Goal: Transaction & Acquisition: Register for event/course

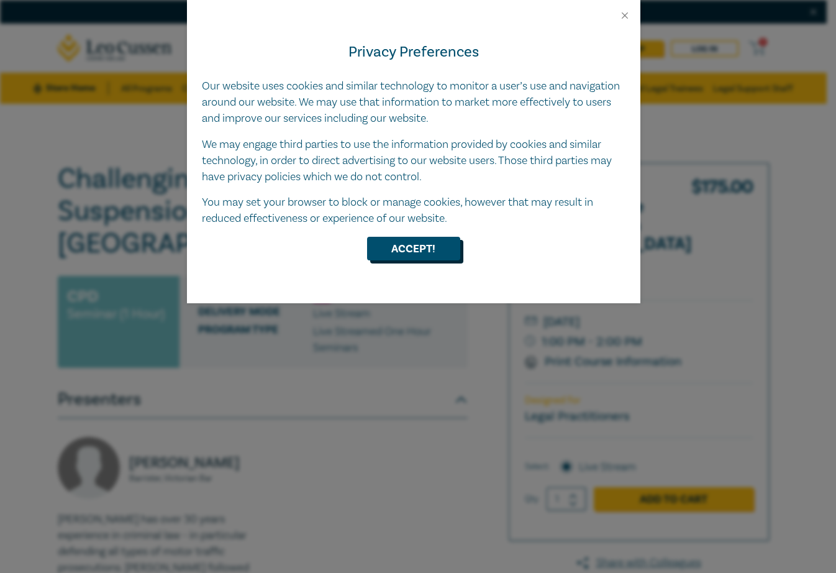
click at [423, 256] on button "Accept!" at bounding box center [413, 249] width 93 height 24
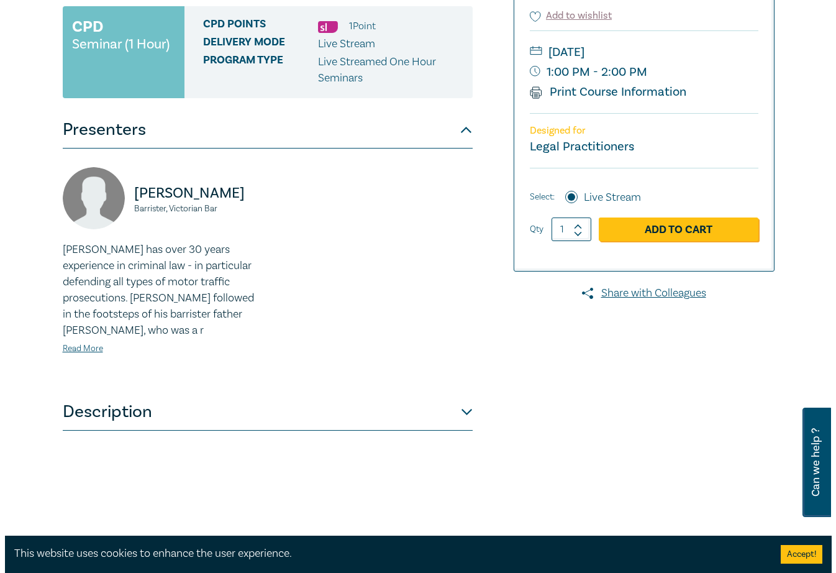
scroll to position [272, 0]
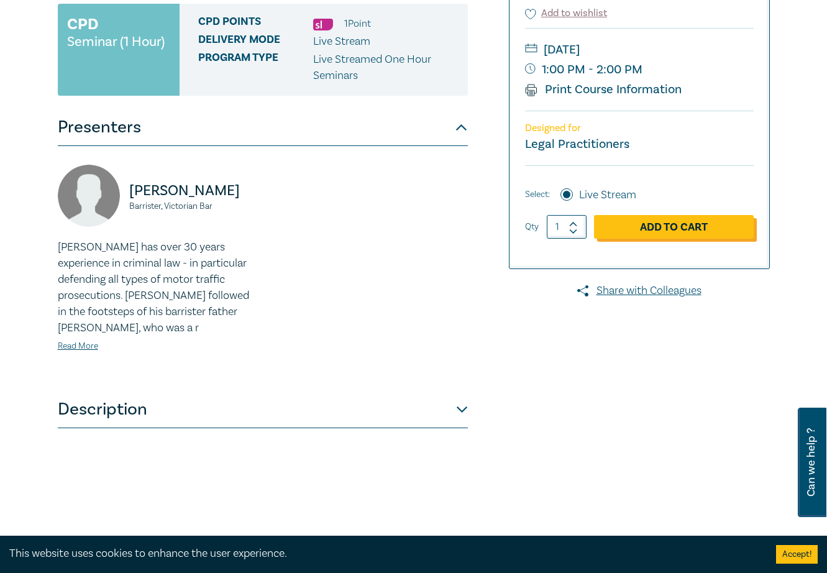
click at [694, 215] on link "Add to Cart" at bounding box center [674, 227] width 160 height 24
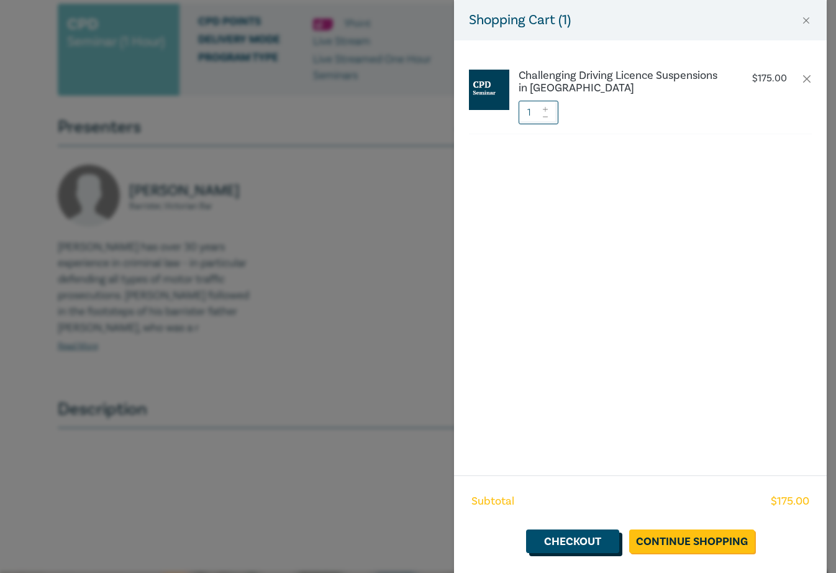
click at [591, 538] on link "Checkout" at bounding box center [572, 541] width 93 height 24
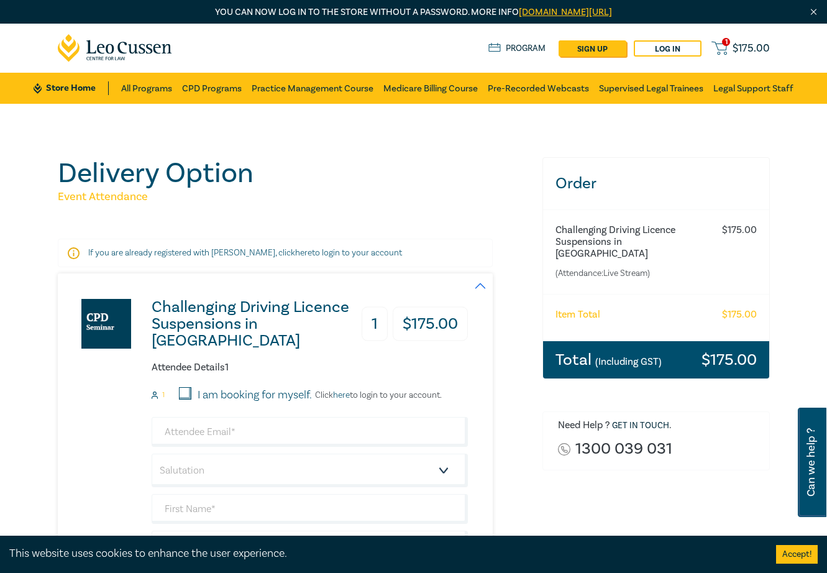
click at [184, 386] on div "Attendee Details 1 1 I am booking for myself. Click here to login to your accou…" at bounding box center [310, 515] width 316 height 309
click at [186, 392] on input "I am booking for myself." at bounding box center [185, 393] width 12 height 12
checkbox input "true"
click at [292, 435] on input "email" at bounding box center [310, 432] width 316 height 30
type input "admin@wmslaw.com.au"
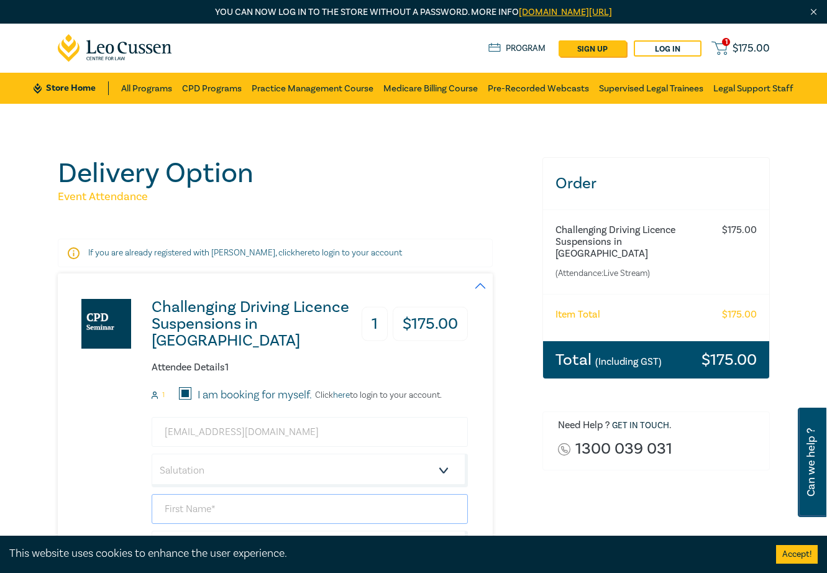
type input "[PERSON_NAME]"
type input "Blythman"
click at [444, 469] on select "Salutation Mr. Mrs. Ms. Miss Dr. Prof. Other" at bounding box center [310, 470] width 316 height 34
select select "Mr."
click at [152, 453] on select "Salutation Mr. Mrs. Ms. Miss Dr. Prof. Other" at bounding box center [310, 470] width 316 height 34
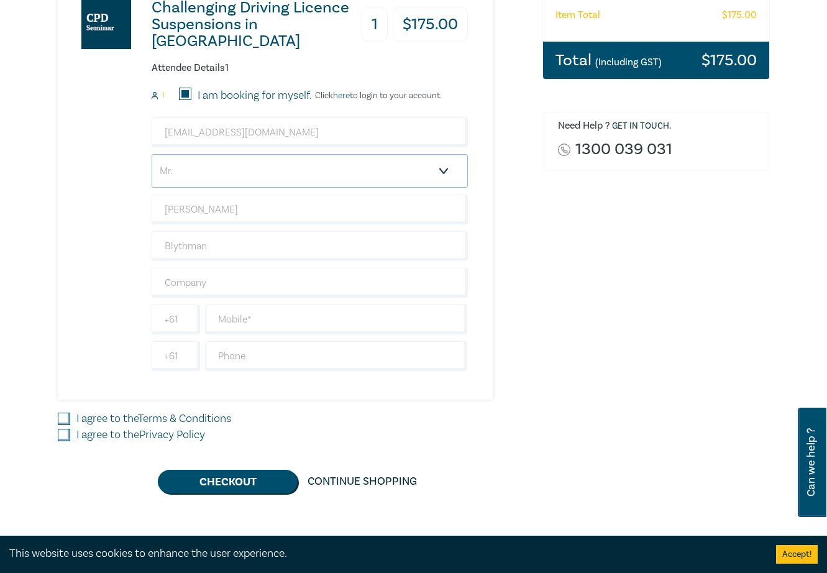
scroll to position [311, 0]
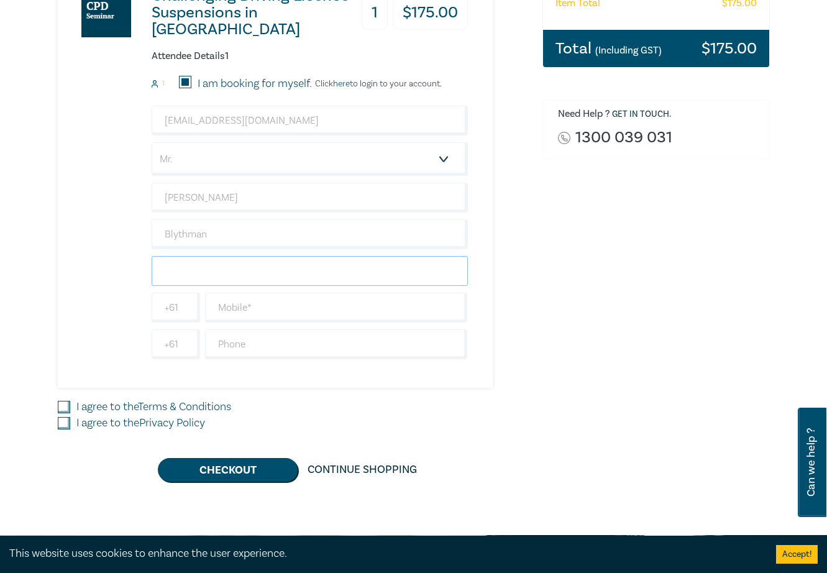
click at [257, 265] on input "text" at bounding box center [310, 271] width 316 height 30
type input "[PERSON_NAME] Solicitors"
click at [285, 311] on input "text" at bounding box center [336, 307] width 263 height 30
type input "0419335582"
click at [300, 351] on input "text" at bounding box center [336, 344] width 263 height 30
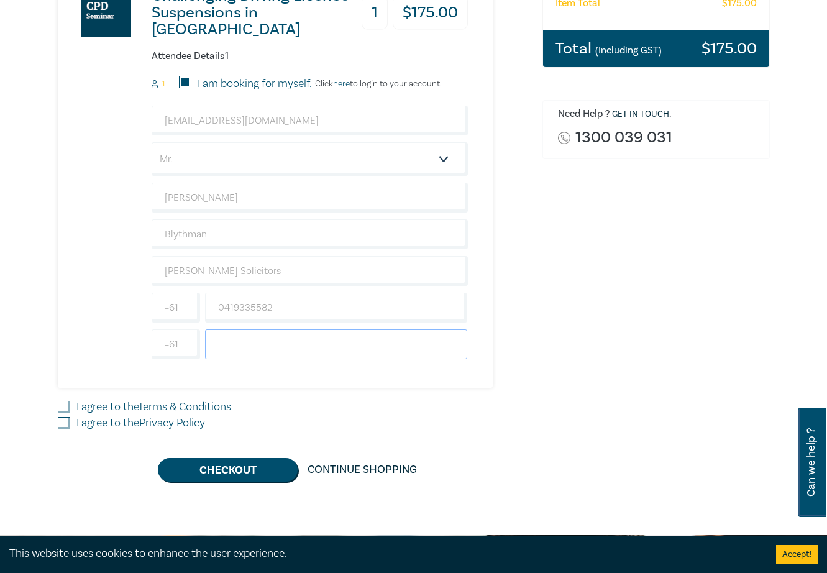
type input "0396295383"
click at [68, 406] on input "I agree to the Terms & Conditions" at bounding box center [64, 407] width 12 height 12
checkbox input "true"
click at [65, 425] on input "I agree to the Privacy Policy" at bounding box center [64, 423] width 12 height 12
checkbox input "true"
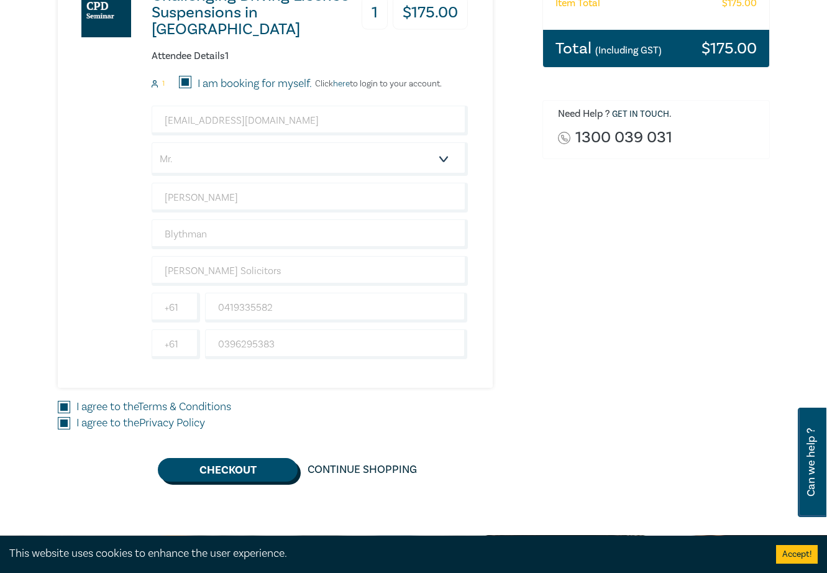
click at [240, 469] on button "Checkout" at bounding box center [228, 470] width 140 height 24
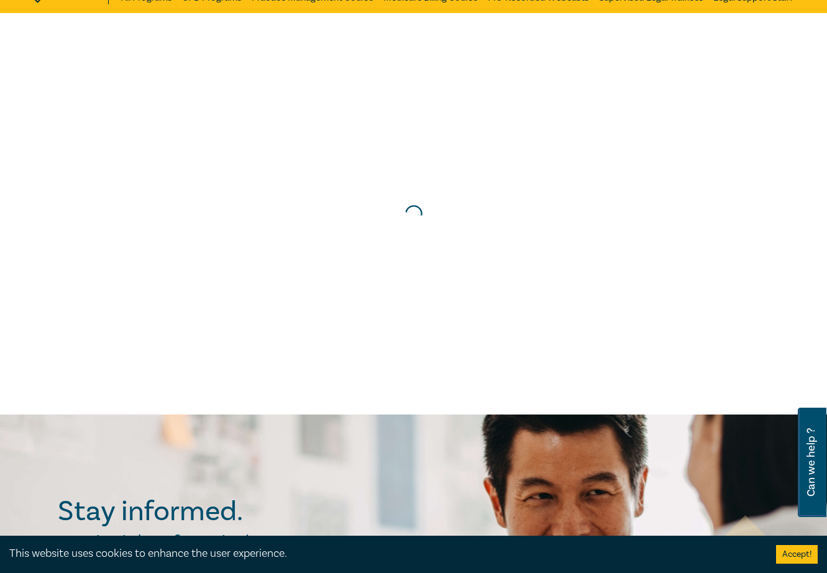
scroll to position [0, 0]
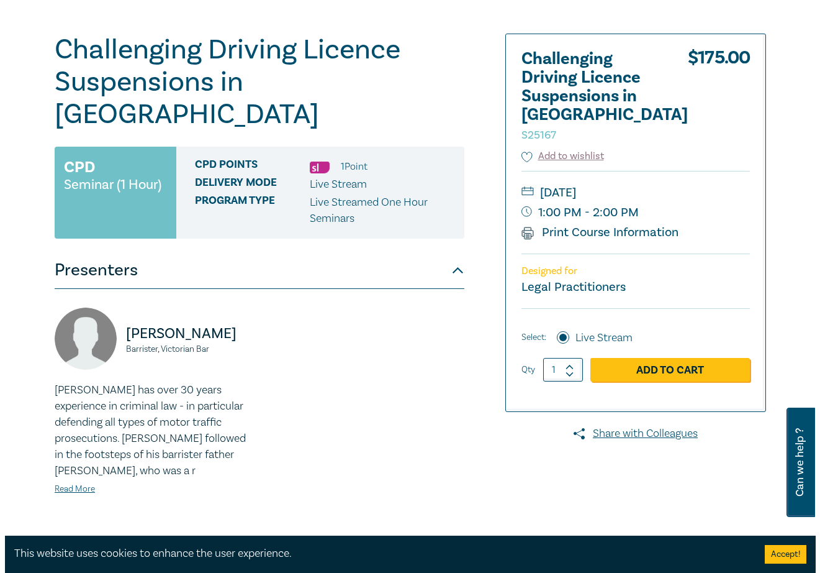
scroll to position [272, 0]
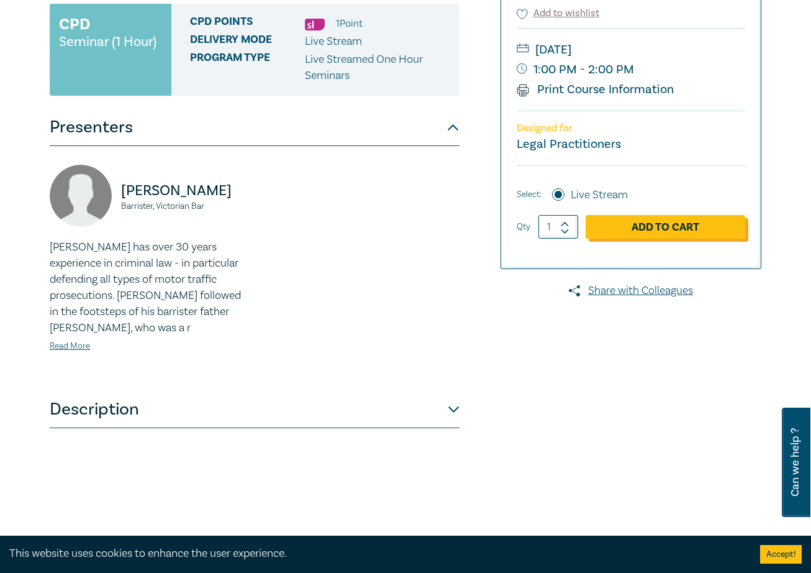
click at [692, 215] on link "Add to Cart" at bounding box center [666, 227] width 160 height 24
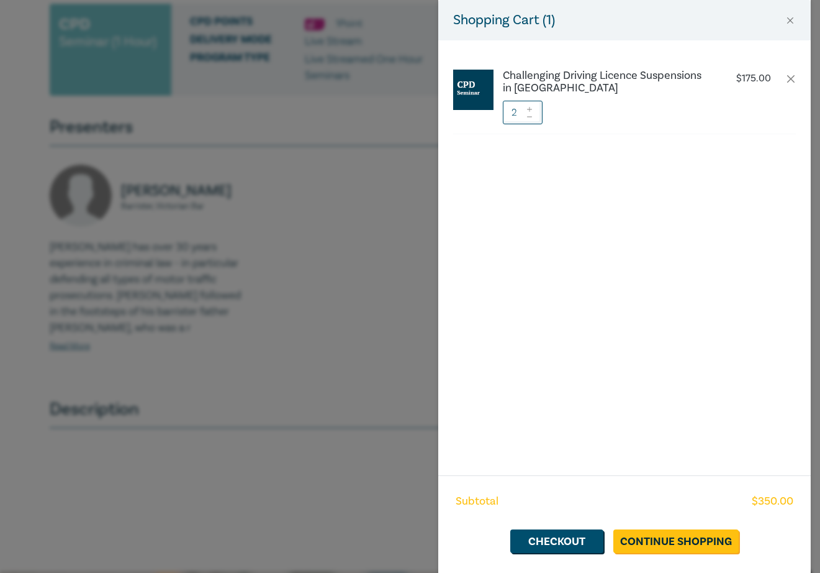
click at [531, 117] on icon at bounding box center [529, 116] width 5 height 1
click at [568, 538] on link "Checkout" at bounding box center [556, 541] width 93 height 24
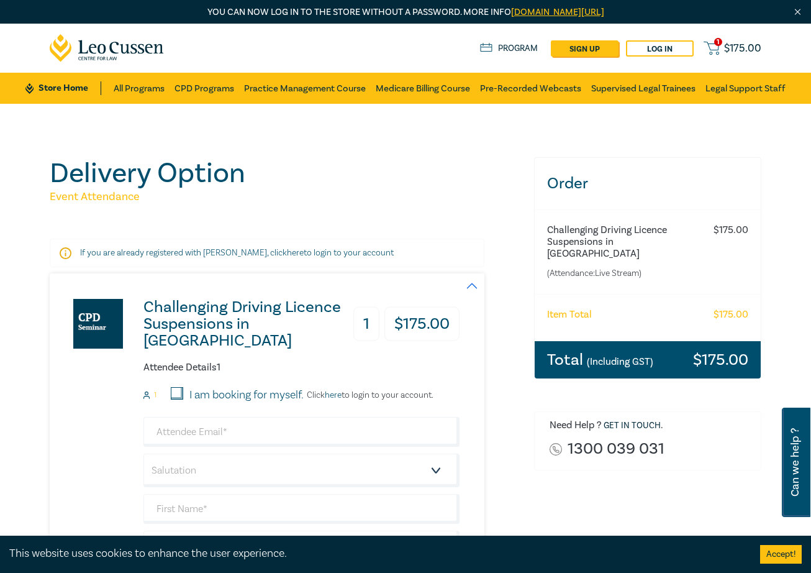
click at [175, 389] on input "I am booking for myself." at bounding box center [177, 393] width 12 height 12
checkbox input "true"
click at [276, 435] on input "email" at bounding box center [301, 432] width 316 height 30
type input "Roger.Blythman@wmslaw.com.au"
type input "[PERSON_NAME]"
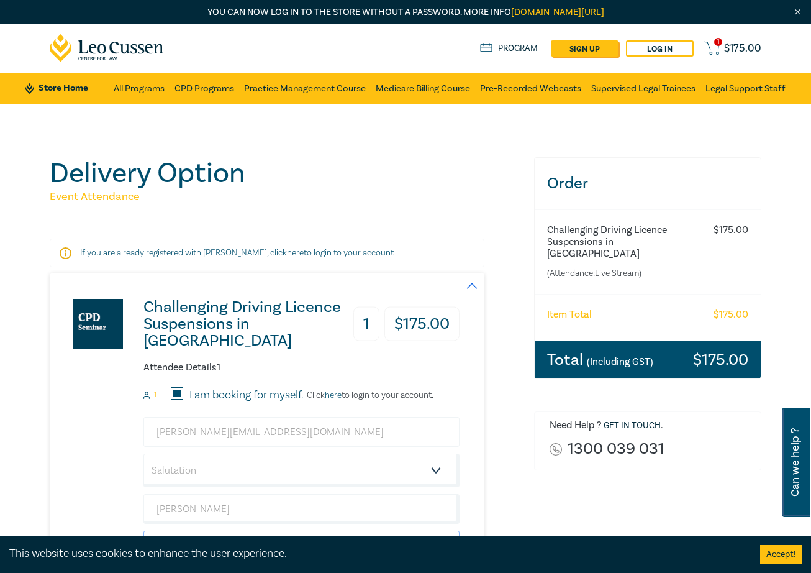
type input "M Blythman"
click at [438, 469] on select "Salutation Mr. Mrs. Ms. Miss Dr. Prof. Other" at bounding box center [301, 470] width 316 height 34
select select "Mr."
click at [143, 453] on select "Salutation Mr. Mrs. Ms. Miss Dr. Prof. Other" at bounding box center [301, 470] width 316 height 34
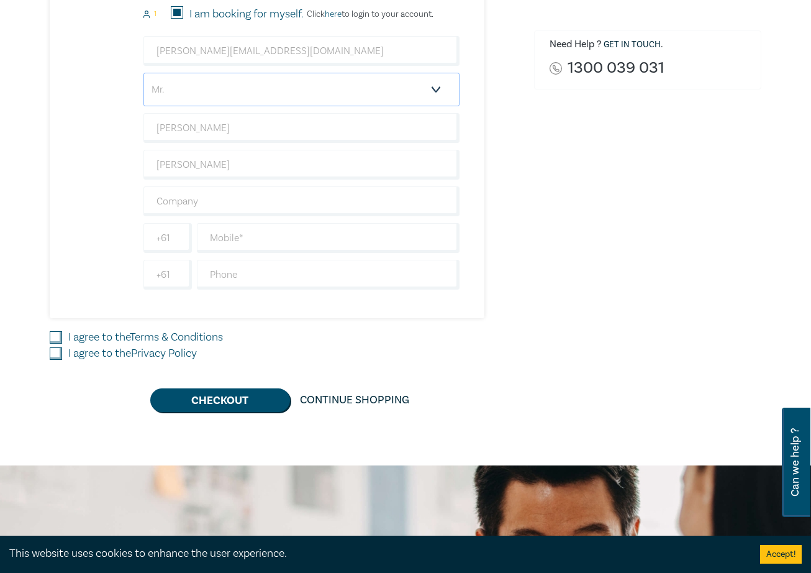
scroll to position [386, 0]
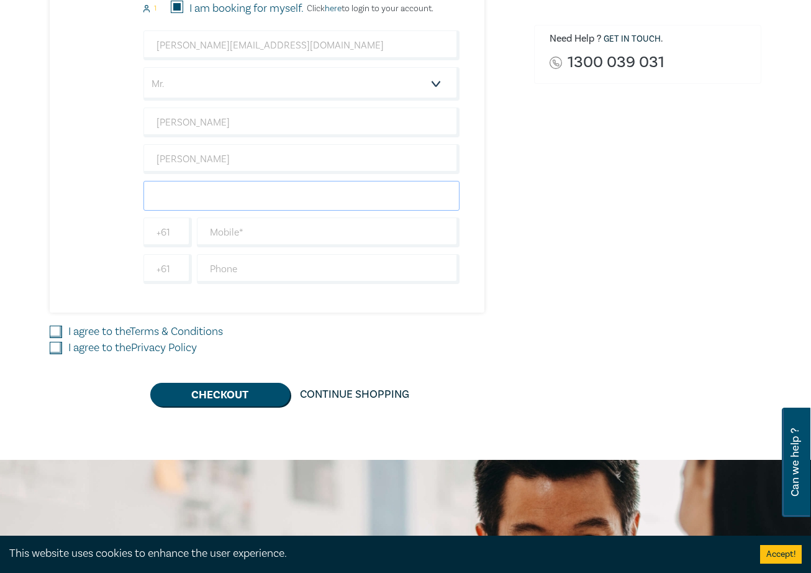
click at [243, 196] on input "text" at bounding box center [301, 196] width 316 height 30
type input "[PERSON_NAME] Solicitors"
click at [263, 230] on input "text" at bounding box center [328, 232] width 263 height 30
type input "0419335582"
click at [329, 274] on input "text" at bounding box center [328, 269] width 263 height 30
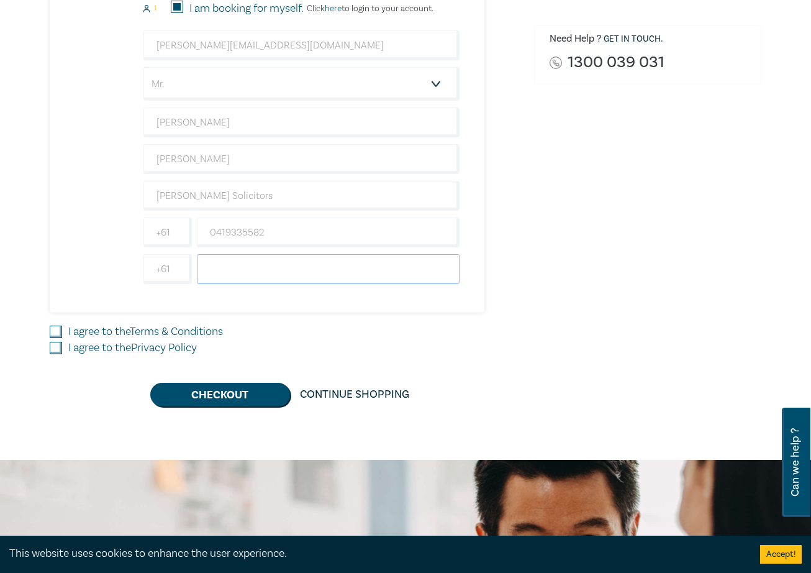
type input "0396295383"
click at [55, 331] on input "I agree to the Terms & Conditions" at bounding box center [56, 331] width 12 height 12
checkbox input "true"
click at [60, 345] on input "I agree to the Privacy Policy" at bounding box center [56, 348] width 12 height 12
checkbox input "true"
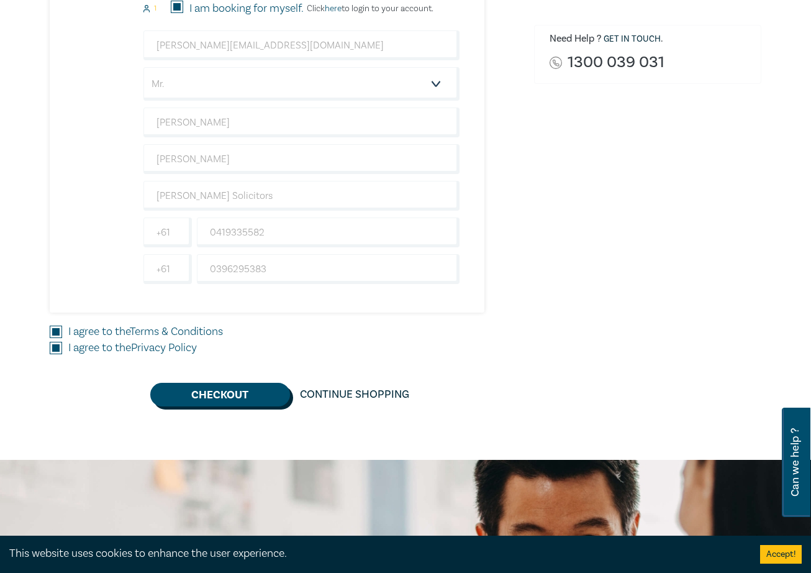
click at [230, 393] on button "Checkout" at bounding box center [220, 395] width 140 height 24
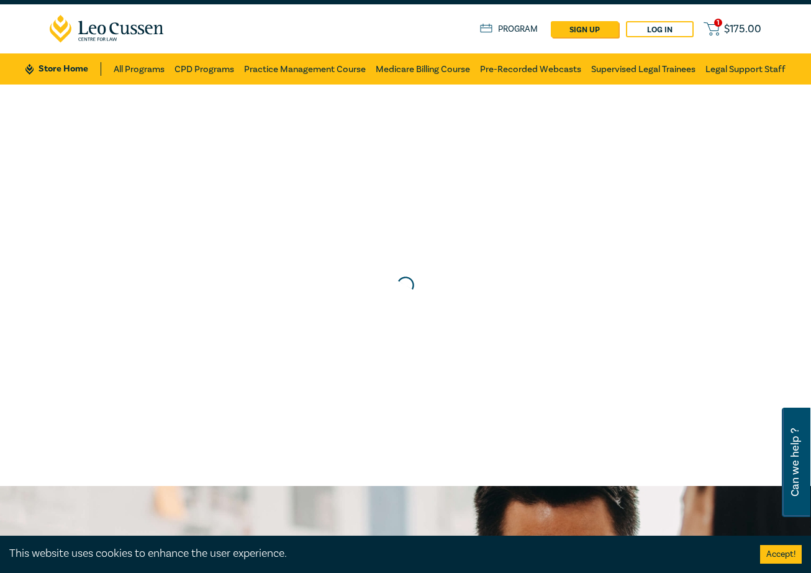
scroll to position [0, 0]
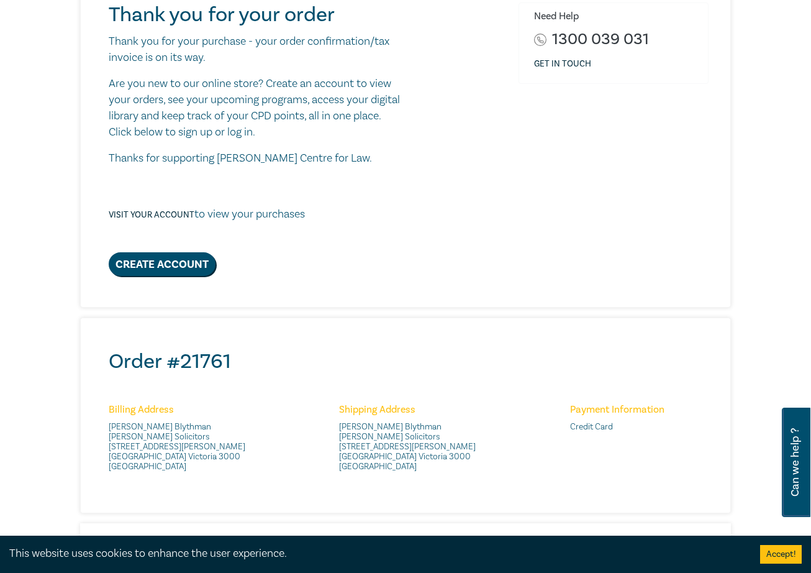
scroll to position [193, 0]
